Goal: Information Seeking & Learning: Find specific fact

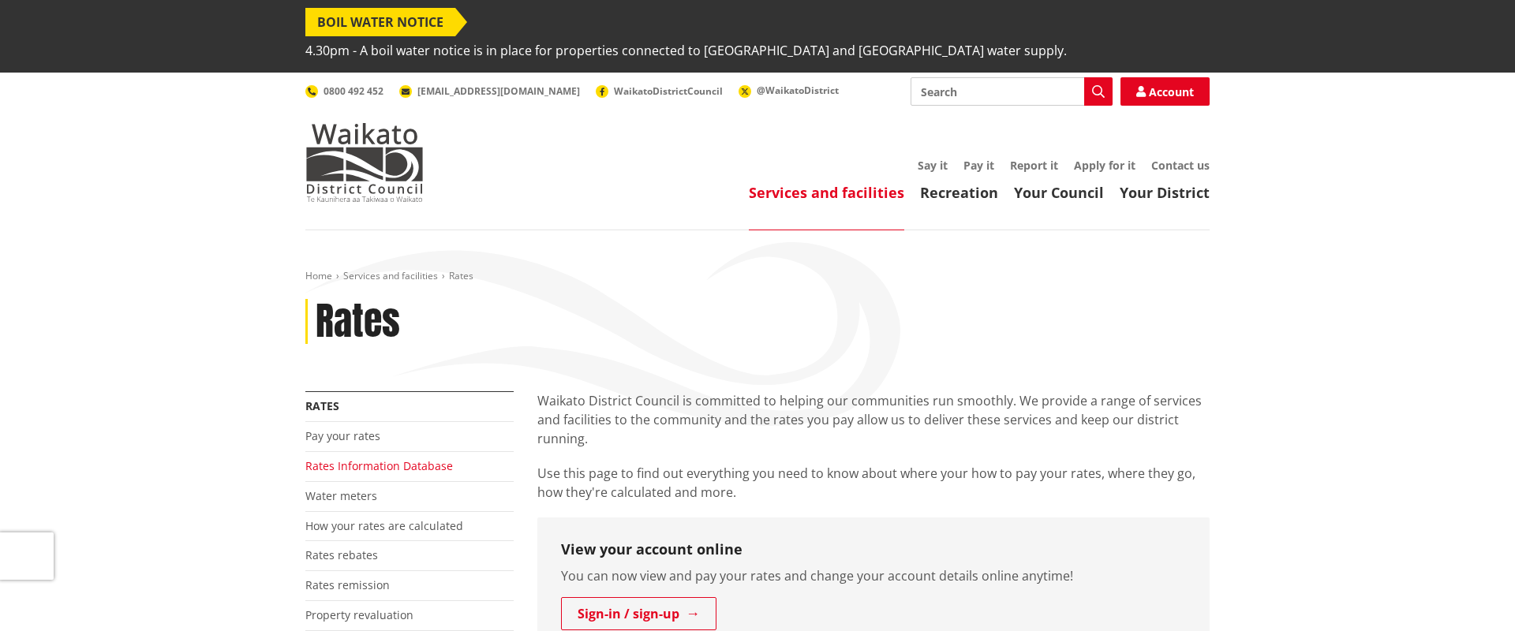
click at [338, 458] on link "Rates Information Database" at bounding box center [379, 465] width 148 height 15
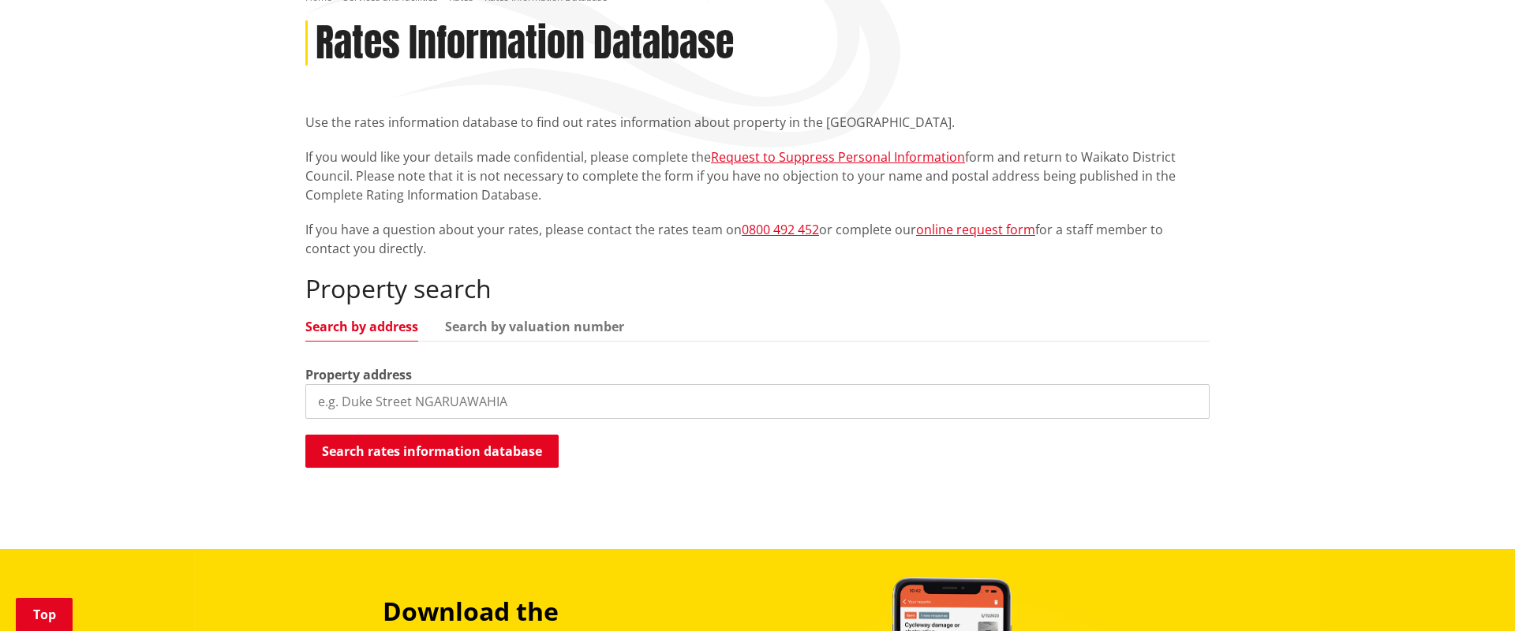
scroll to position [285, 0]
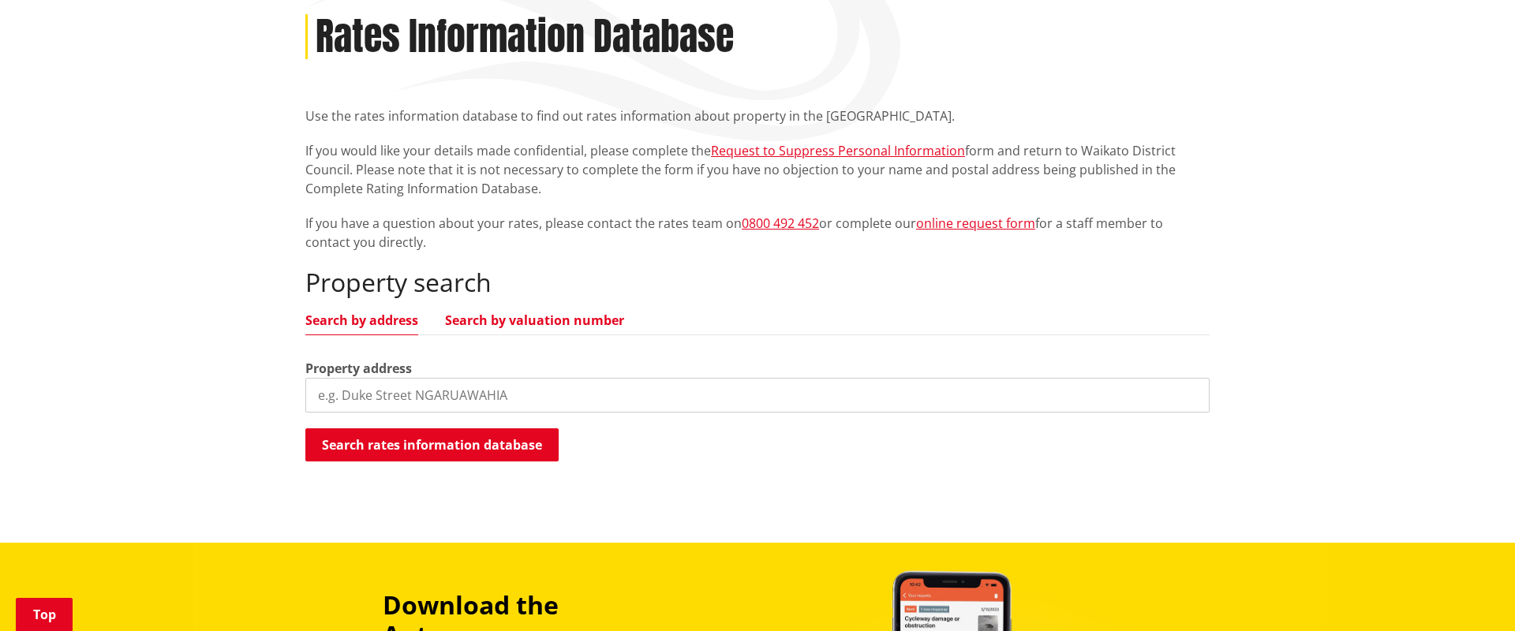
click at [507, 314] on link "Search by valuation number" at bounding box center [534, 320] width 179 height 13
click at [441, 378] on input "search" at bounding box center [757, 395] width 904 height 35
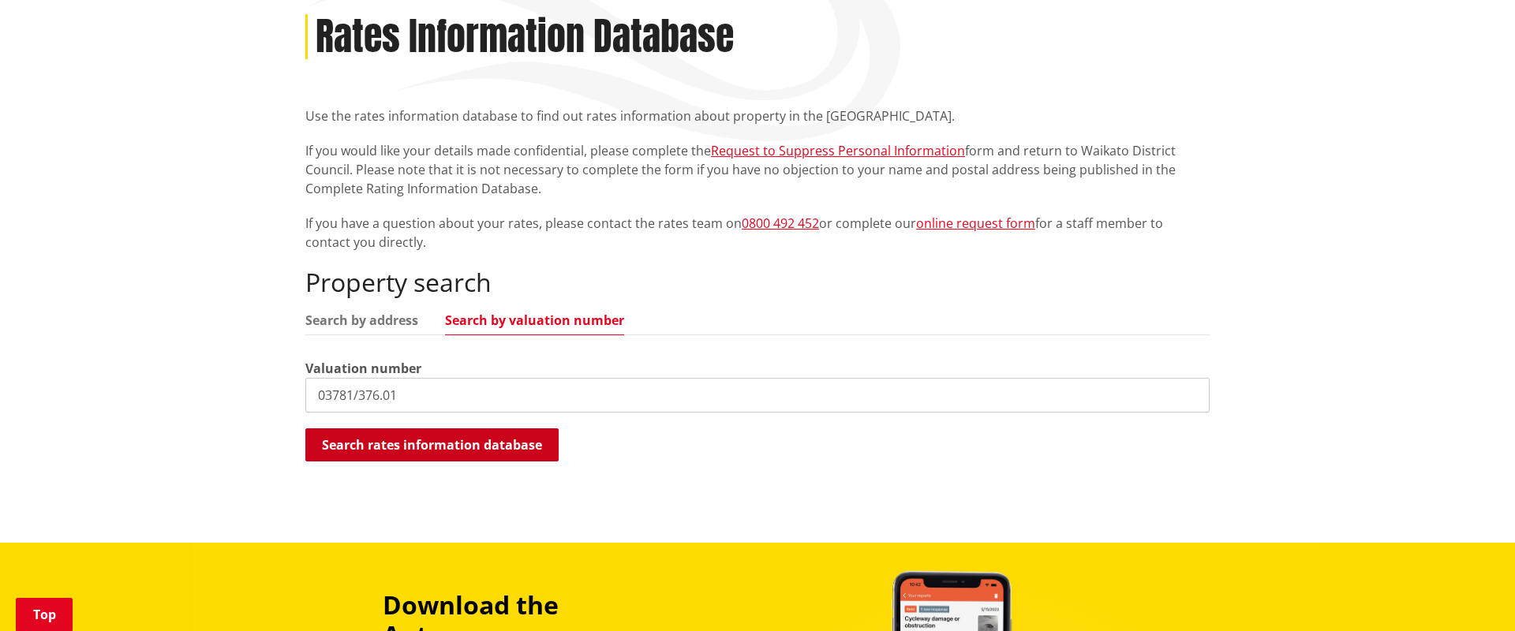
type input "03781/376.01"
click at [438, 428] on button "Search rates information database" at bounding box center [431, 444] width 253 height 33
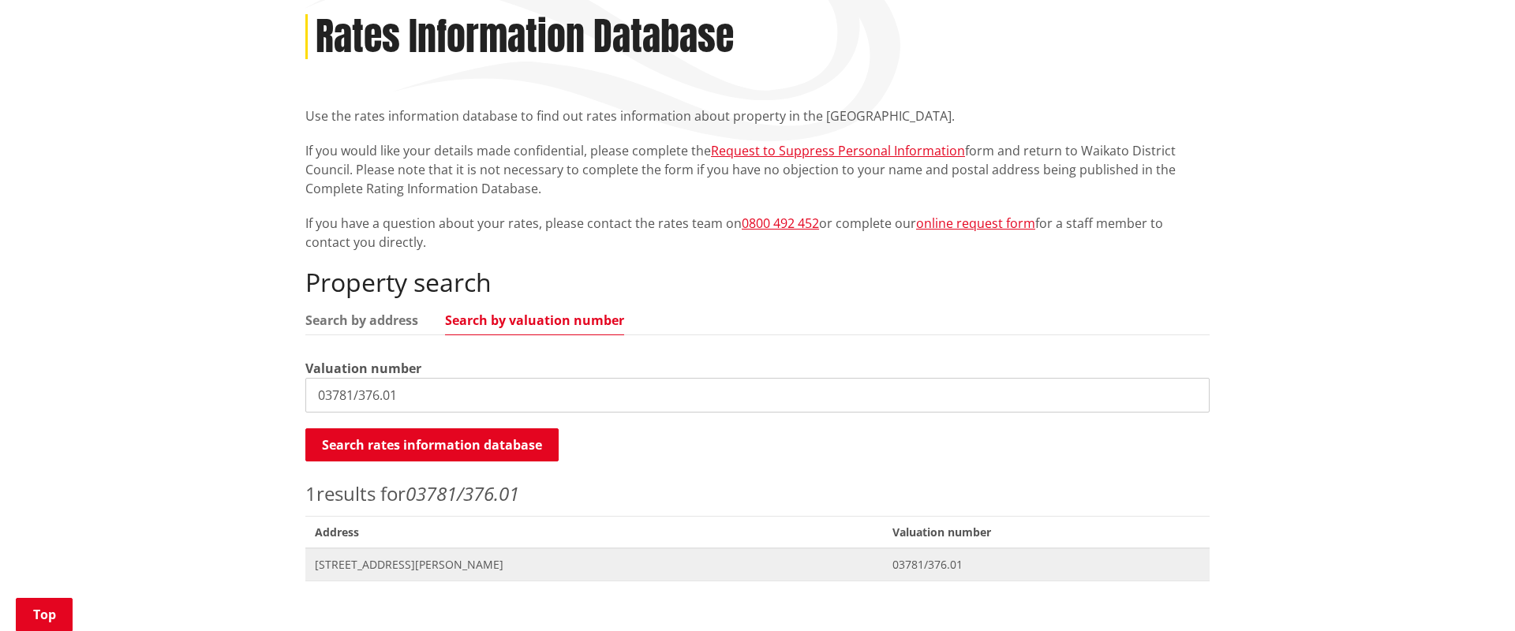
click at [437, 557] on span "[STREET_ADDRESS][PERSON_NAME]" at bounding box center [594, 565] width 559 height 16
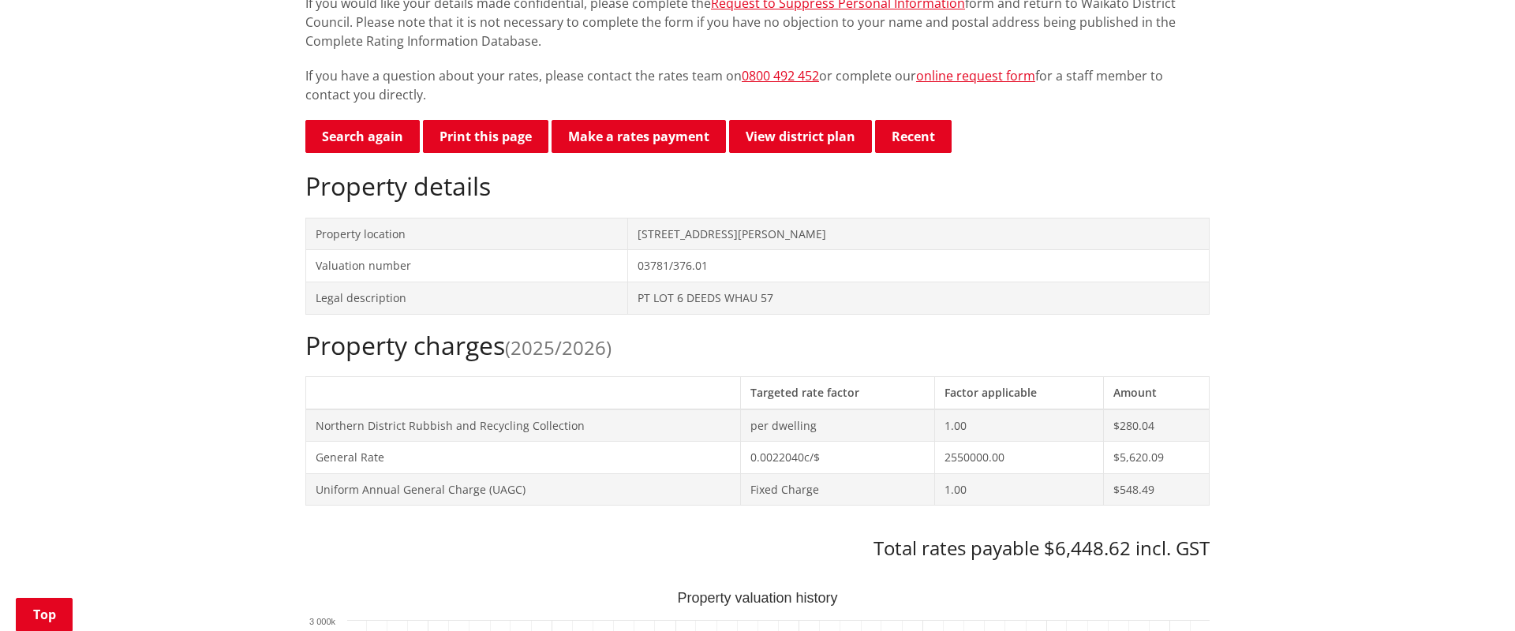
scroll to position [431, 0]
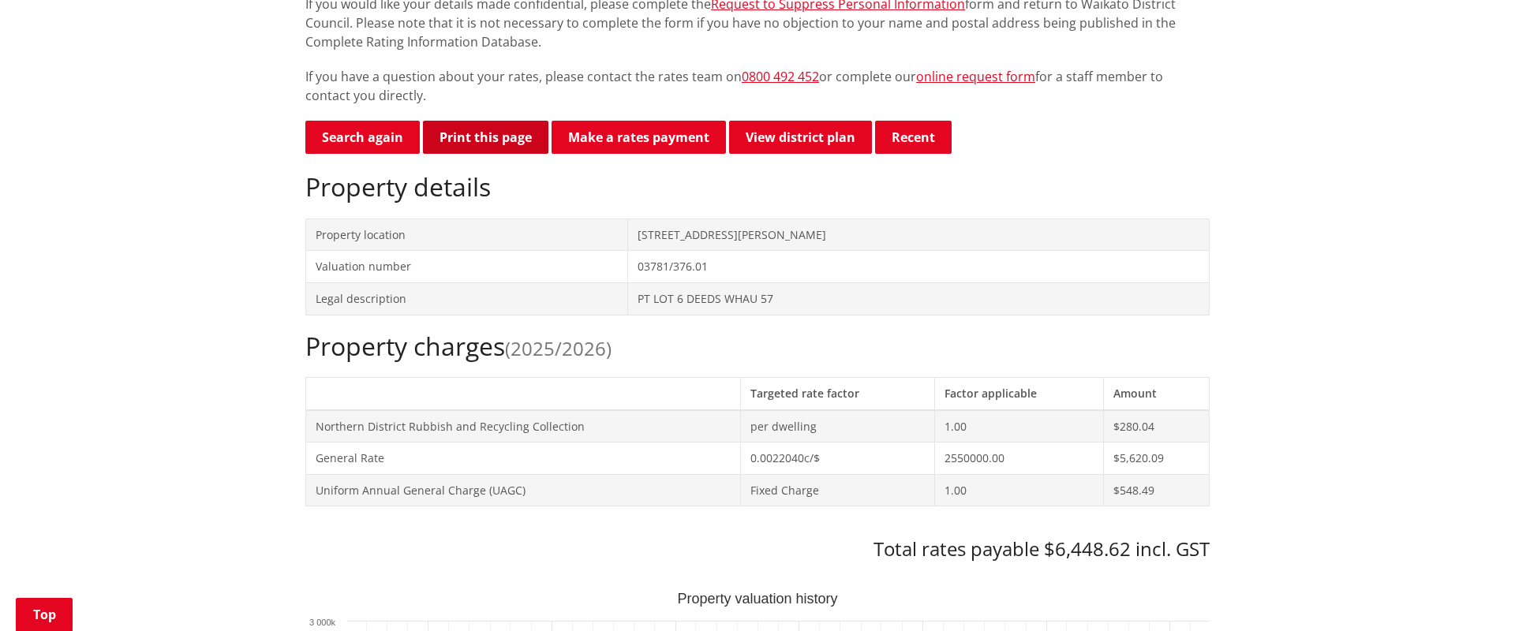
click at [492, 121] on button "Print this page" at bounding box center [485, 137] width 125 height 33
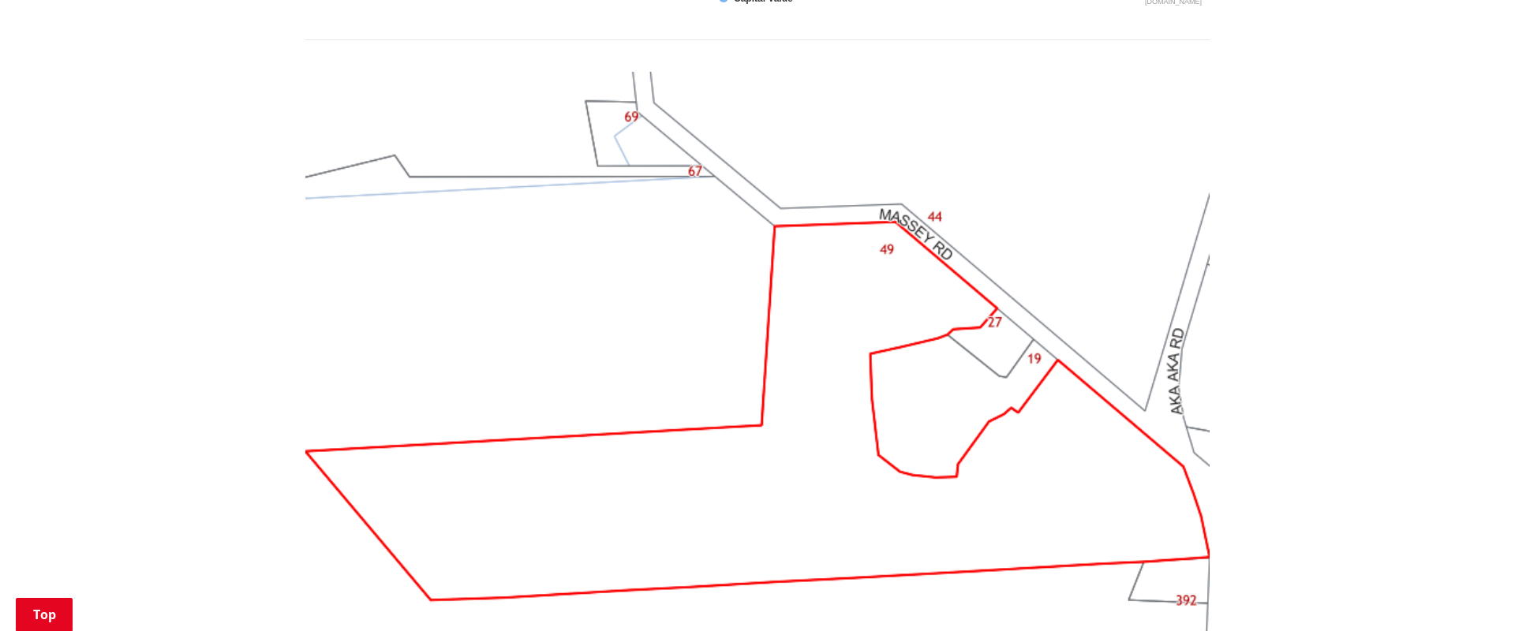
scroll to position [1315, 0]
